Goal: Information Seeking & Learning: Learn about a topic

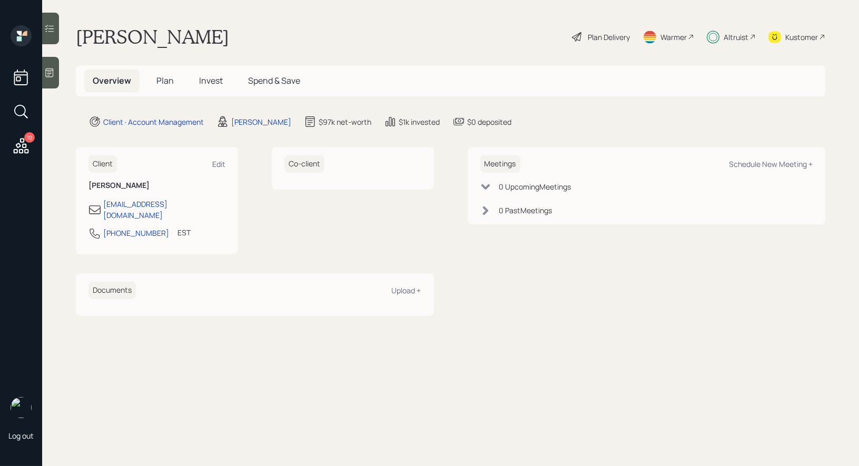
click at [214, 78] on span "Invest" at bounding box center [211, 81] width 24 height 12
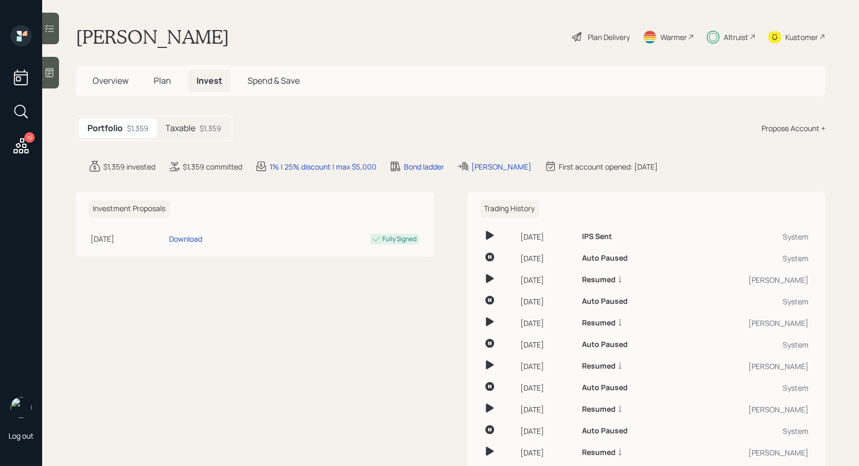
click at [164, 82] on span "Plan" at bounding box center [162, 81] width 17 height 12
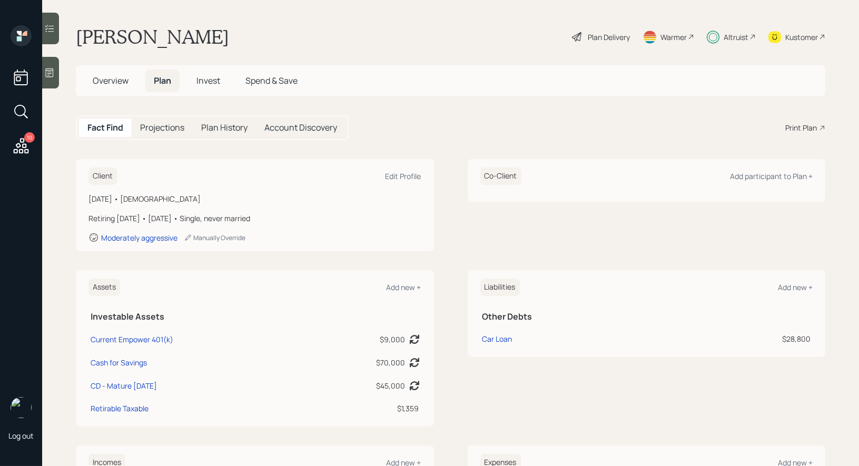
click at [206, 82] on span "Invest" at bounding box center [209, 81] width 24 height 12
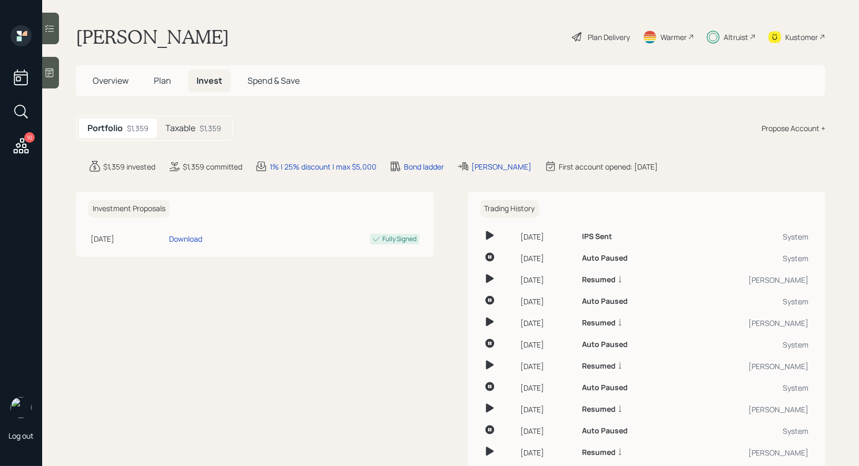
click at [181, 130] on h5 "Taxable" at bounding box center [180, 128] width 30 height 10
